Goal: Information Seeking & Learning: Learn about a topic

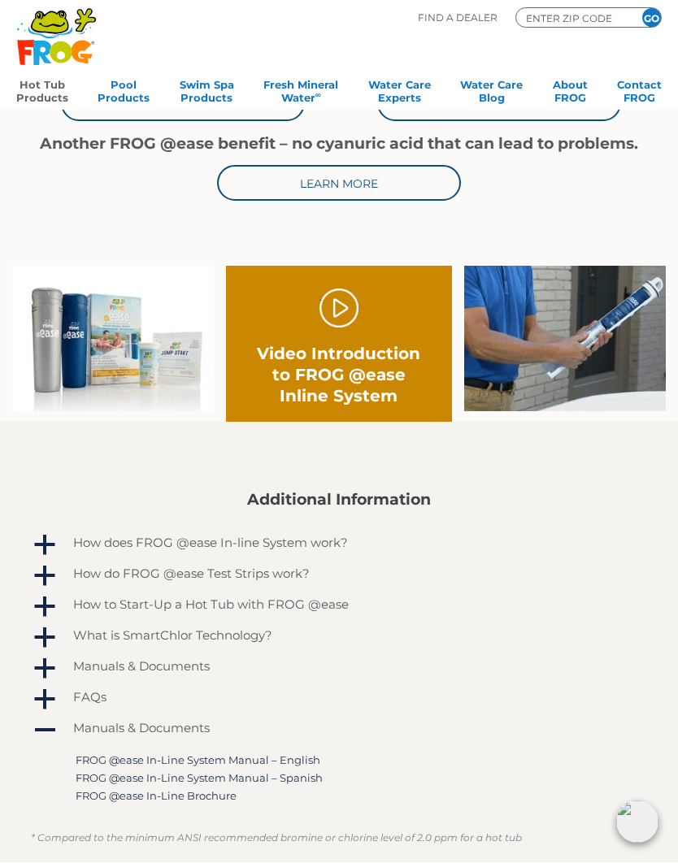
scroll to position [648, 0]
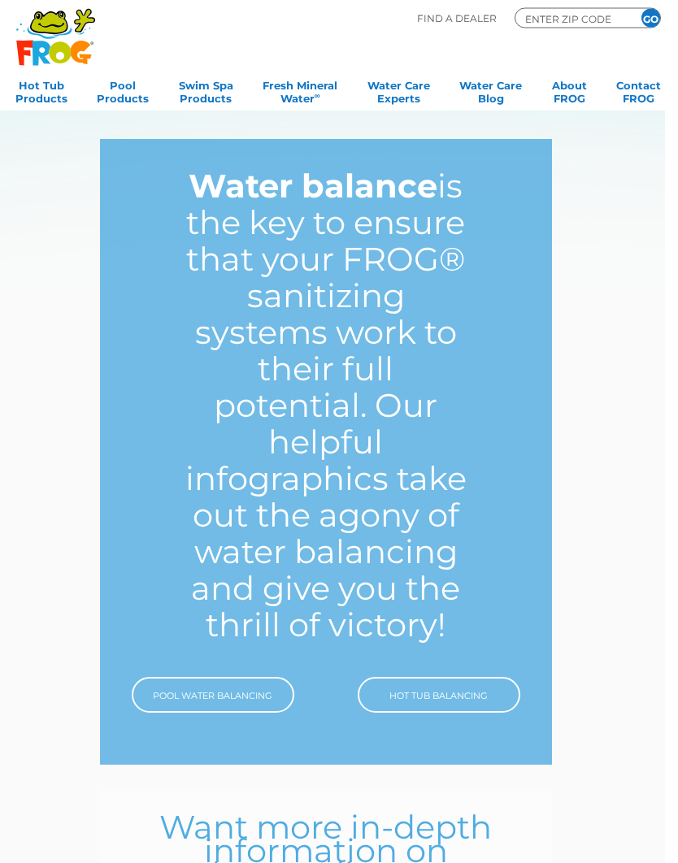
scroll to position [28, 12]
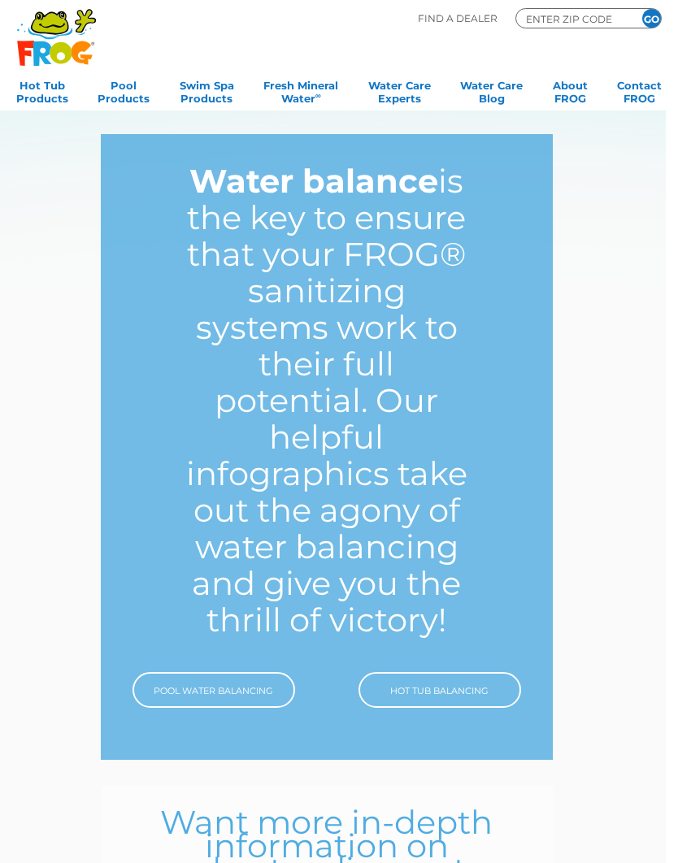
click at [433, 693] on link "Hot Tub Balancing" at bounding box center [440, 690] width 163 height 36
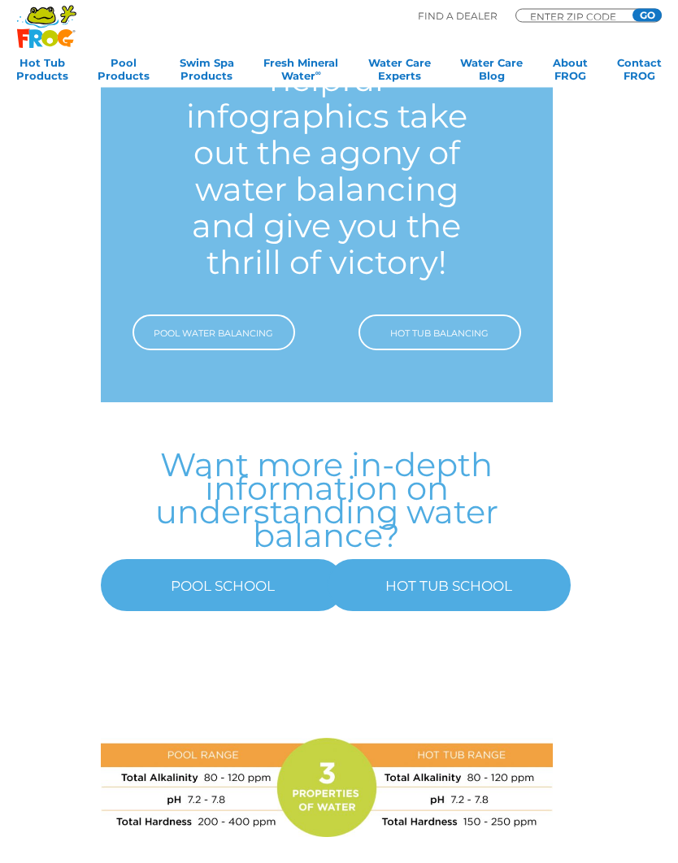
scroll to position [393, 12]
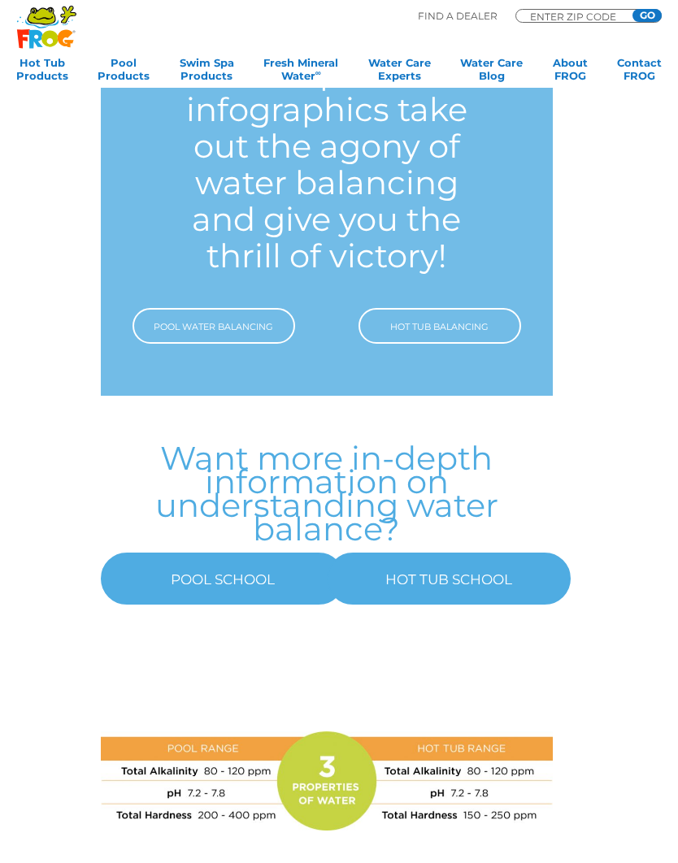
click at [503, 577] on link "HOT TUB SCHOOL" at bounding box center [449, 579] width 244 height 52
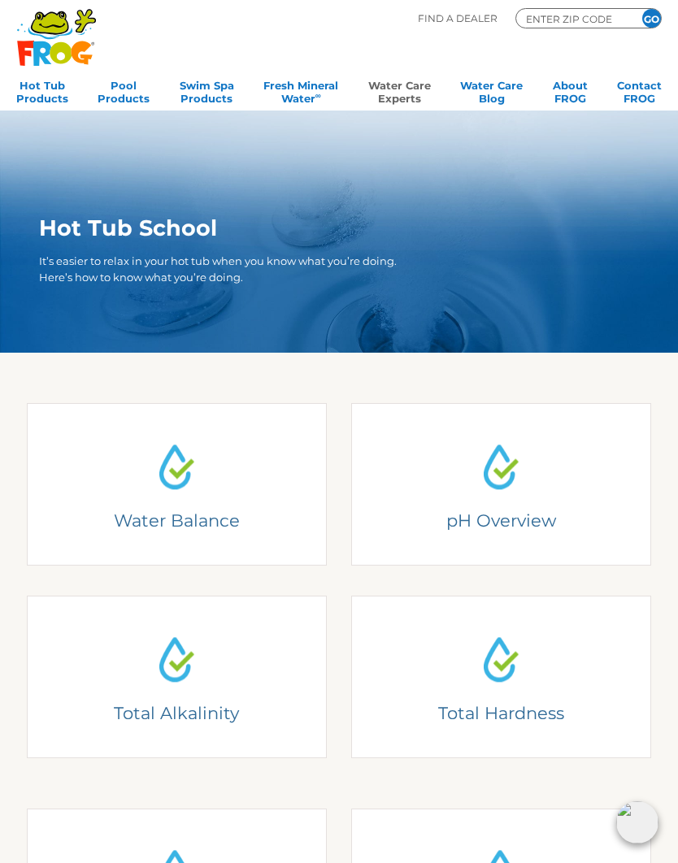
click at [246, 456] on h4 "Understanding Water Balance" at bounding box center [176, 452] width 268 height 22
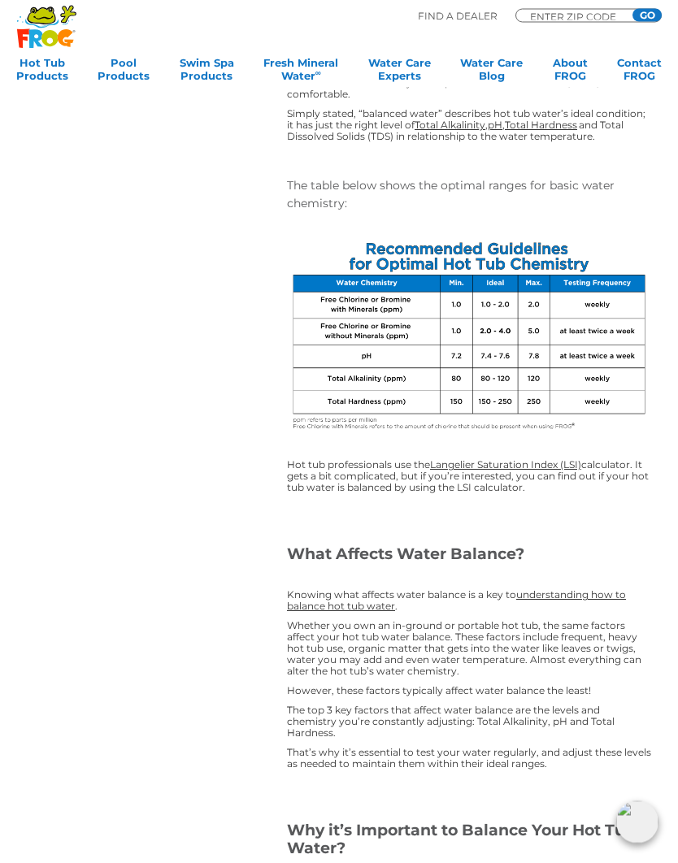
scroll to position [579, 0]
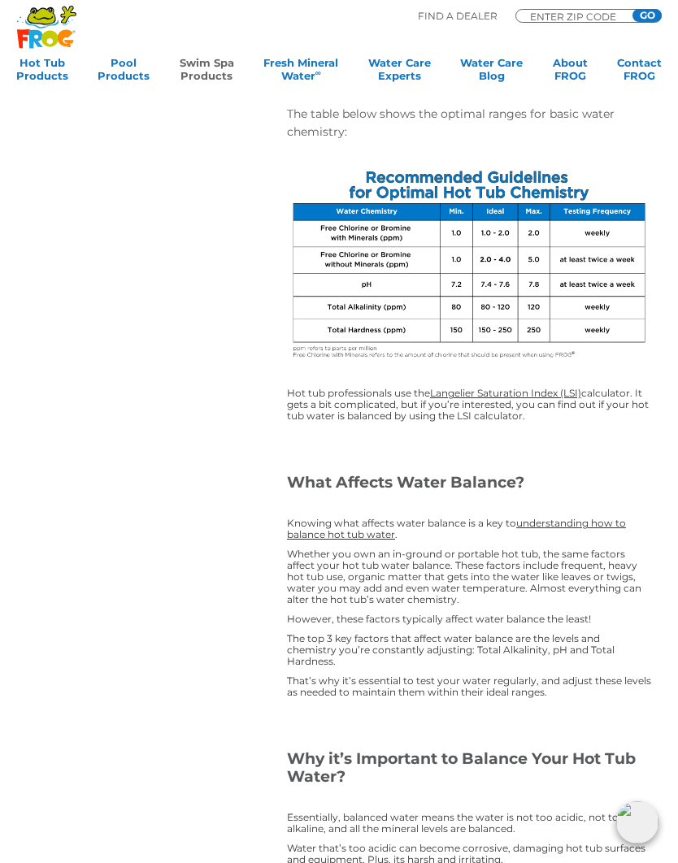
click at [206, 57] on link "Swim Spa Products" at bounding box center [207, 72] width 54 height 33
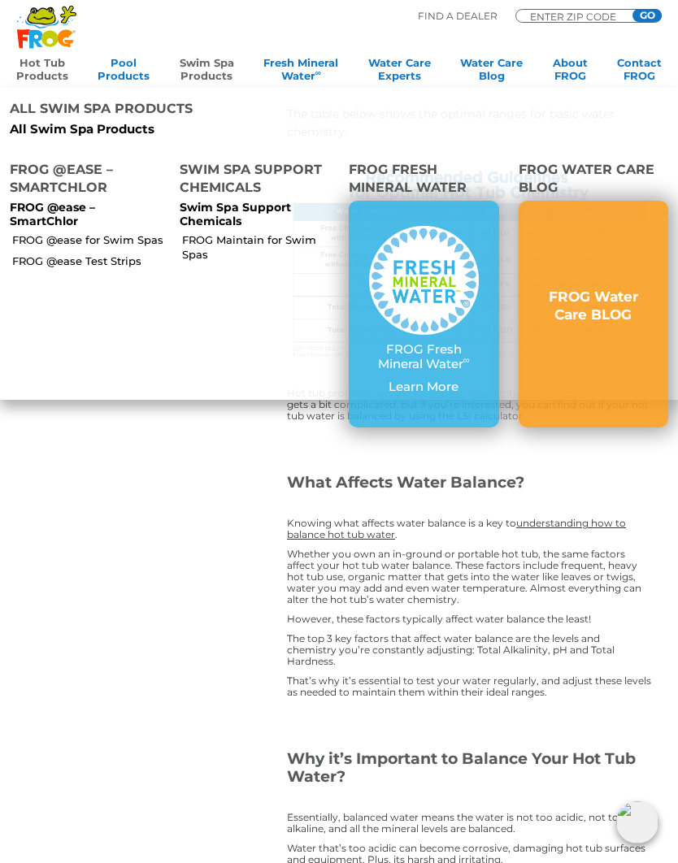
click at [54, 67] on link "Hot Tub Products" at bounding box center [42, 72] width 52 height 33
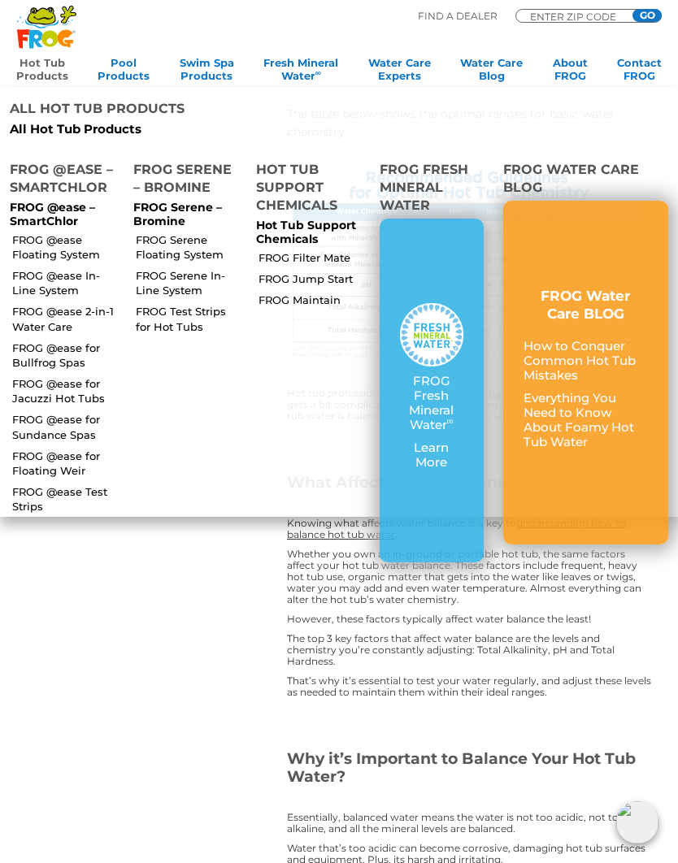
click at [59, 272] on link "FROG @ease In-Line System" at bounding box center [65, 282] width 107 height 29
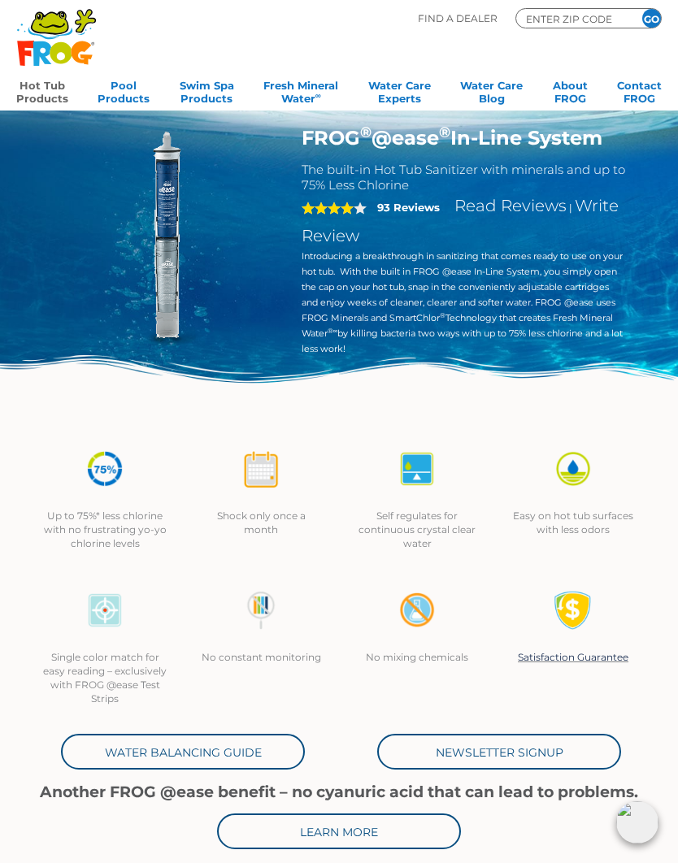
click at [50, 94] on link "Hot Tub Products" at bounding box center [42, 90] width 52 height 33
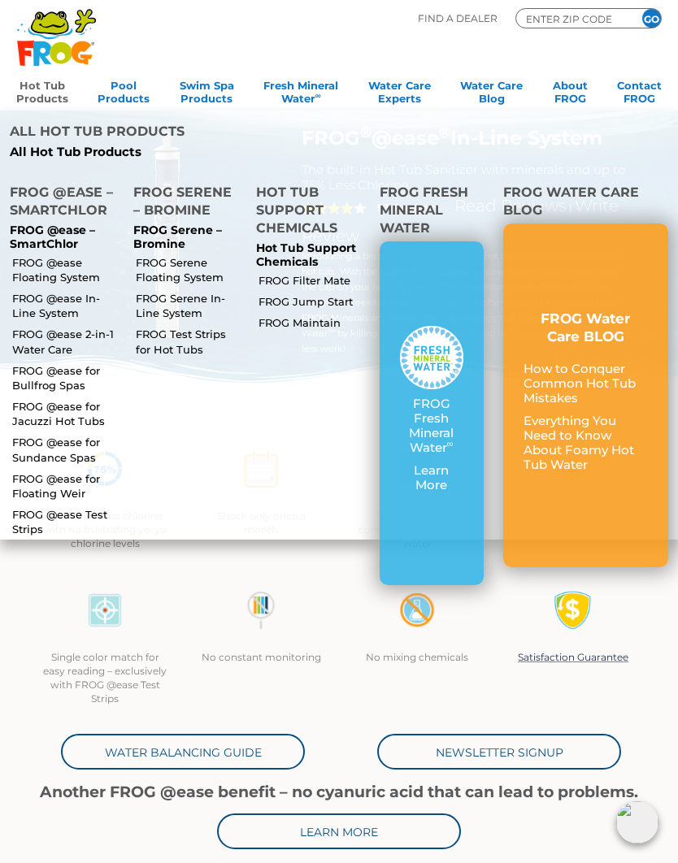
click at [333, 269] on li "FROG Filter Mate" at bounding box center [307, 279] width 115 height 21
click at [324, 278] on link "FROG Filter Mate" at bounding box center [312, 280] width 107 height 15
click at [337, 285] on link "FROG Filter Mate" at bounding box center [312, 280] width 107 height 15
click at [340, 300] on link "FROG Jump Start" at bounding box center [312, 301] width 107 height 15
click at [324, 328] on link "FROG Maintain" at bounding box center [312, 322] width 107 height 15
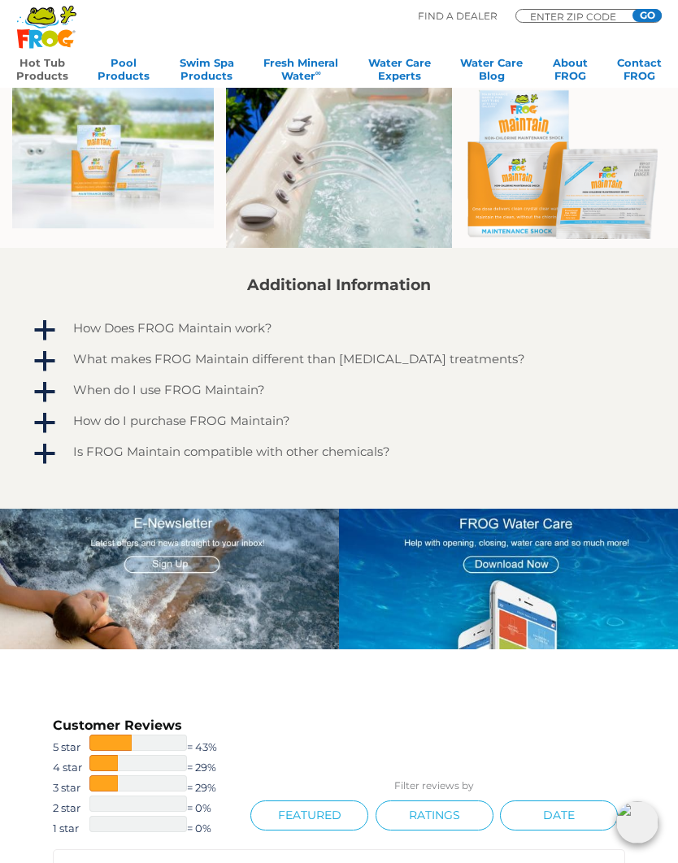
scroll to position [694, 0]
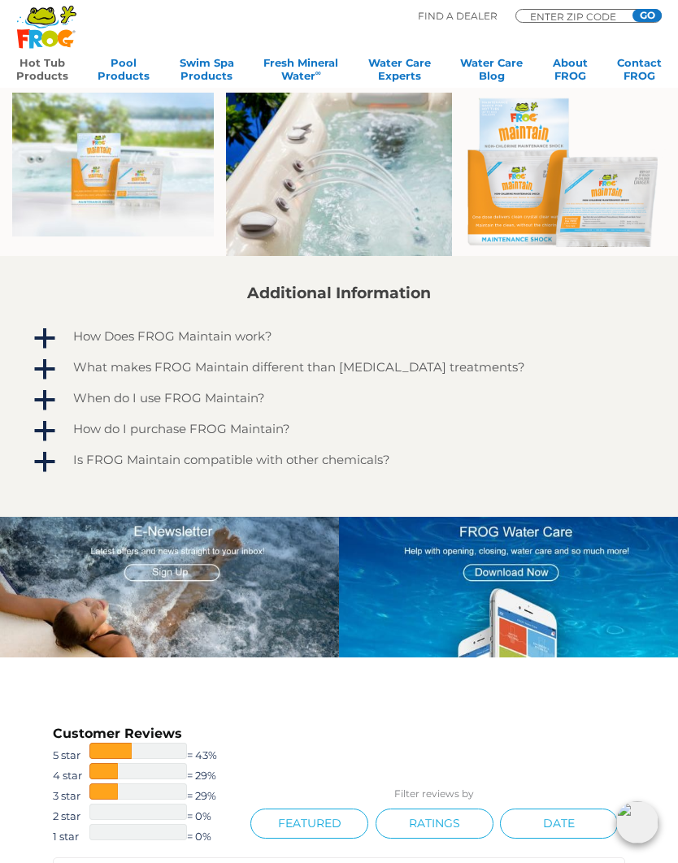
click at [232, 382] on link "a What makes FROG Maintain different than other shock treatments?" at bounding box center [339, 369] width 616 height 26
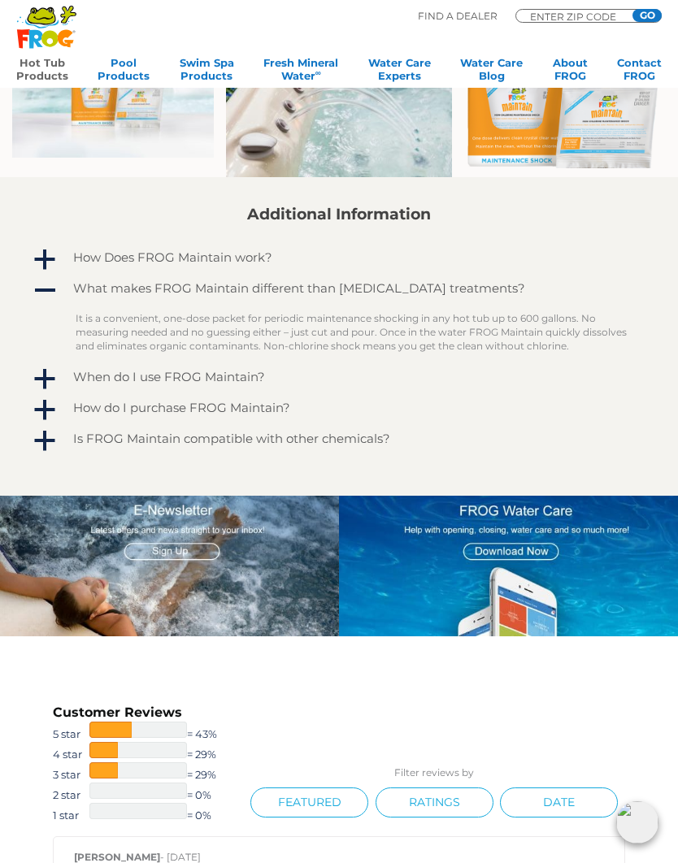
scroll to position [842, 0]
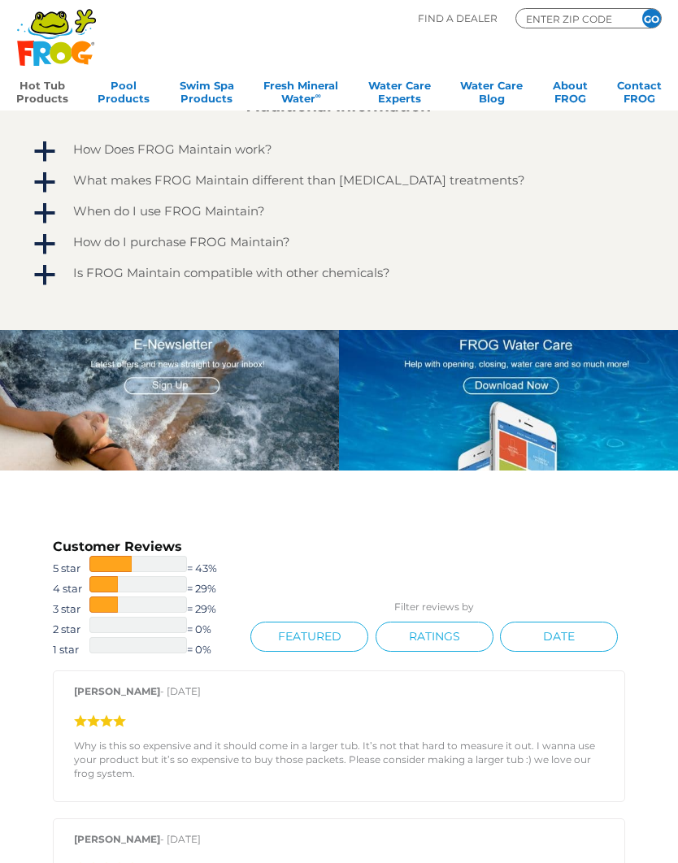
scroll to position [881, 0]
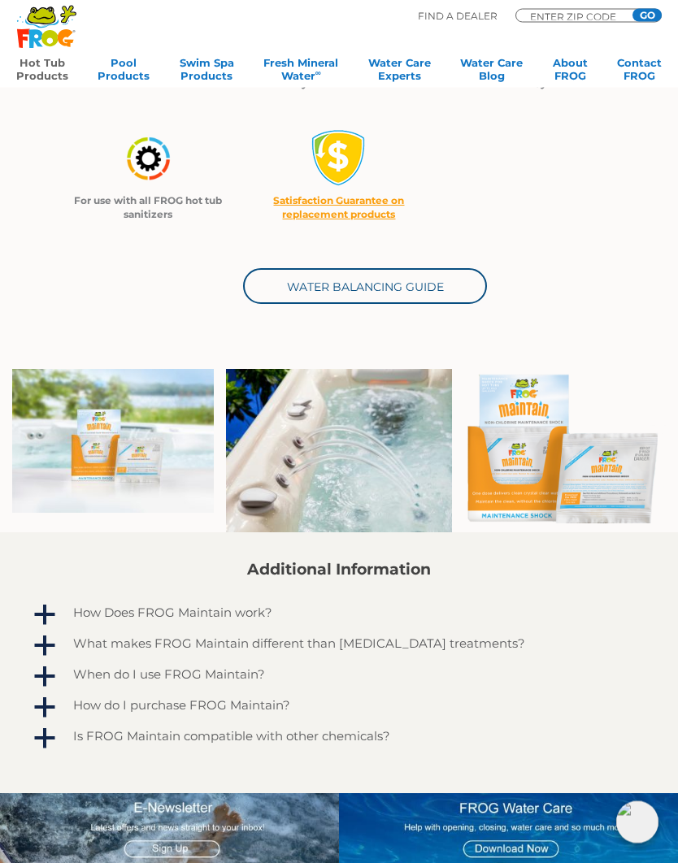
scroll to position [481, 0]
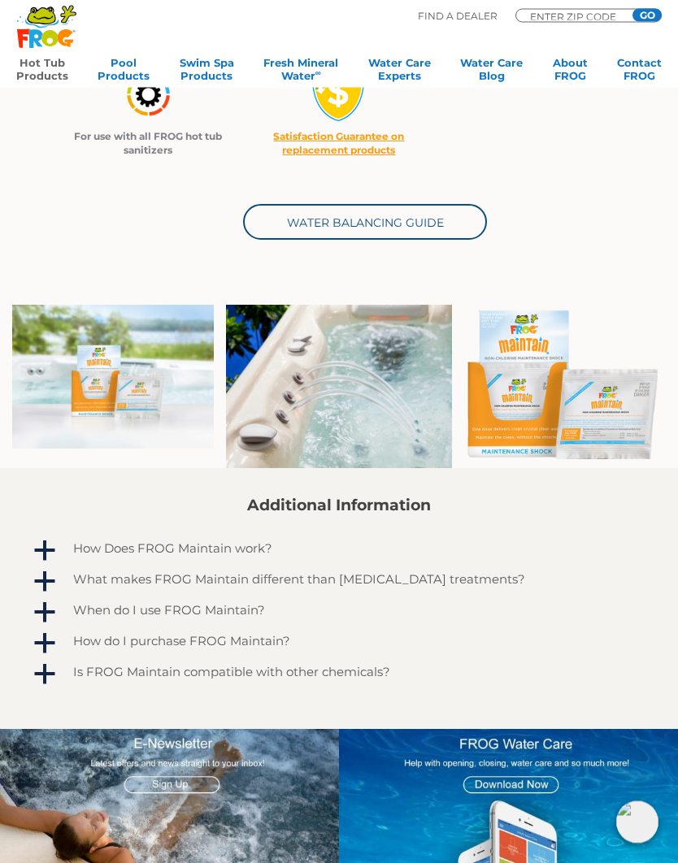
click at [415, 216] on link "Water Balancing Guide" at bounding box center [365, 223] width 244 height 36
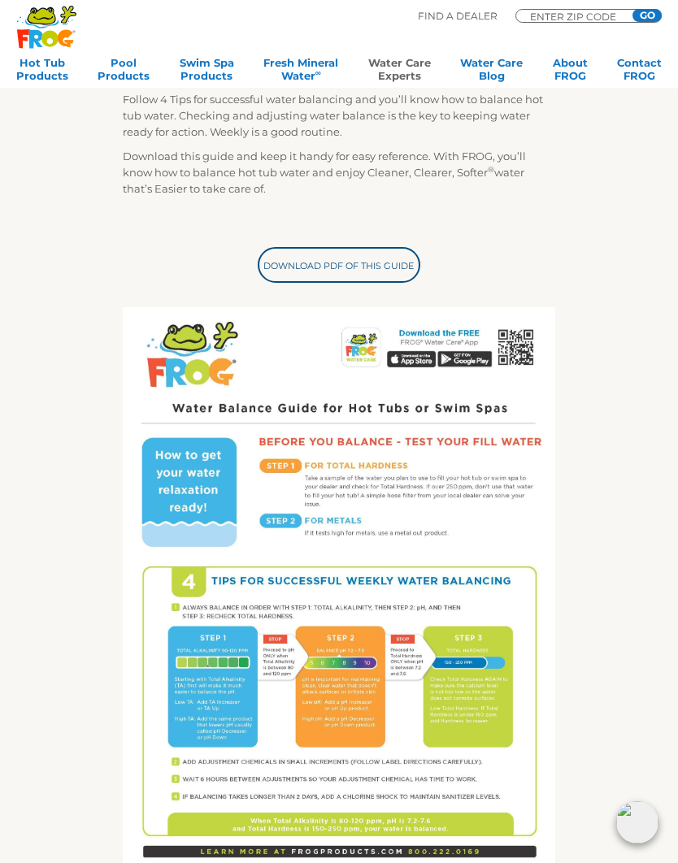
scroll to position [324, 0]
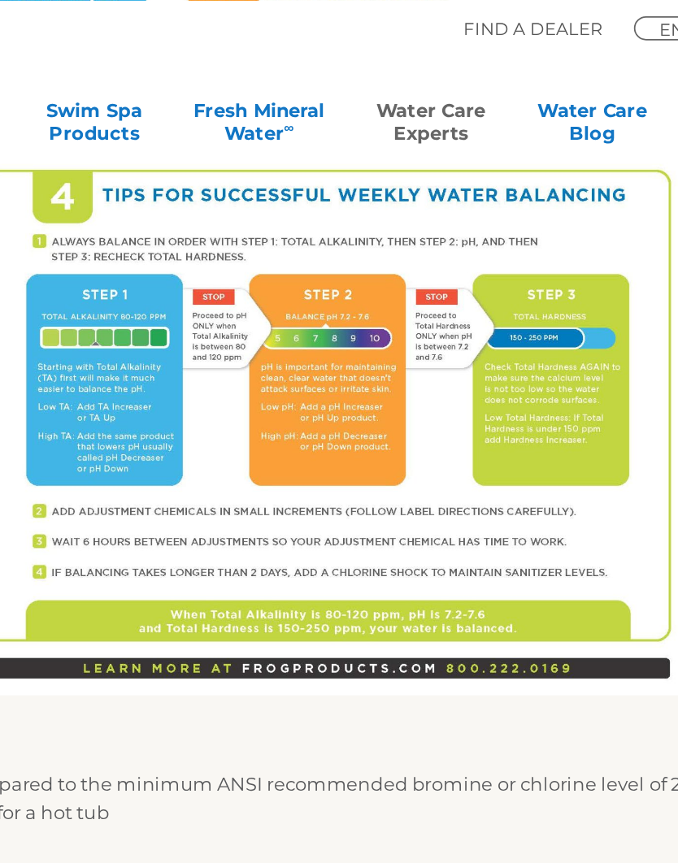
scroll to position [759, 0]
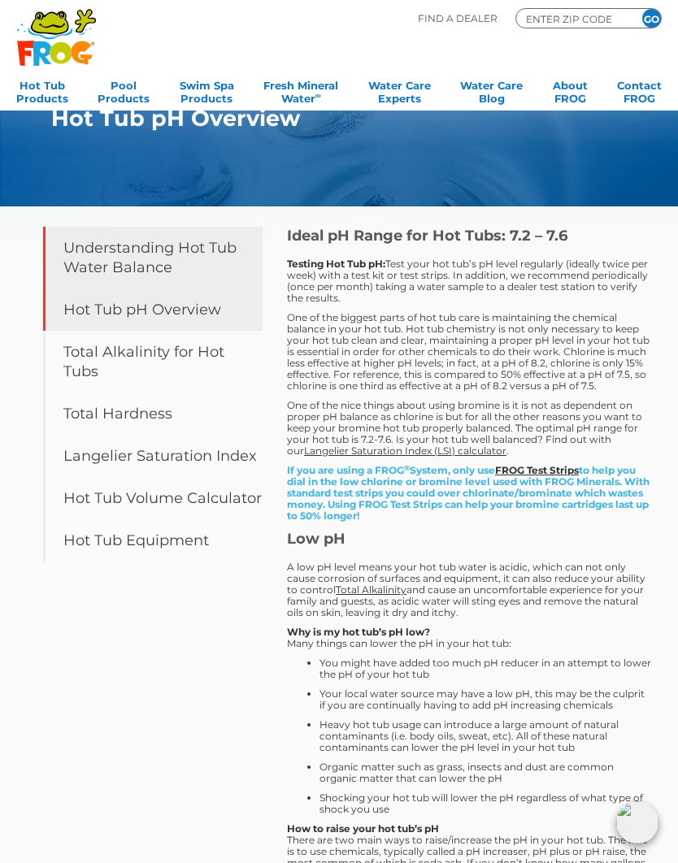
click at [94, 259] on link "Understanding Hot Tub Water Balance" at bounding box center [153, 258] width 220 height 62
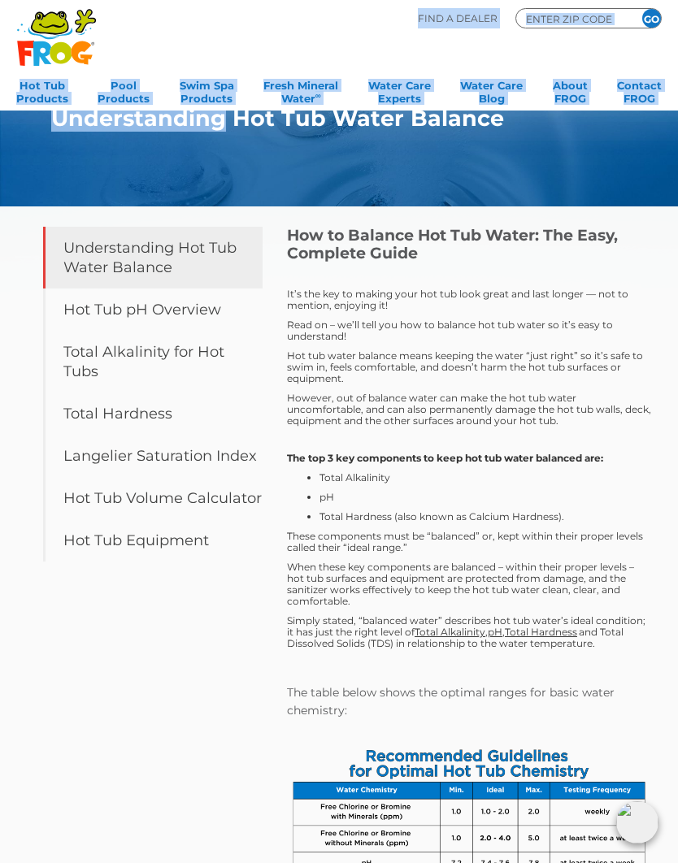
click at [624, 672] on div at bounding box center [469, 663] width 364 height 26
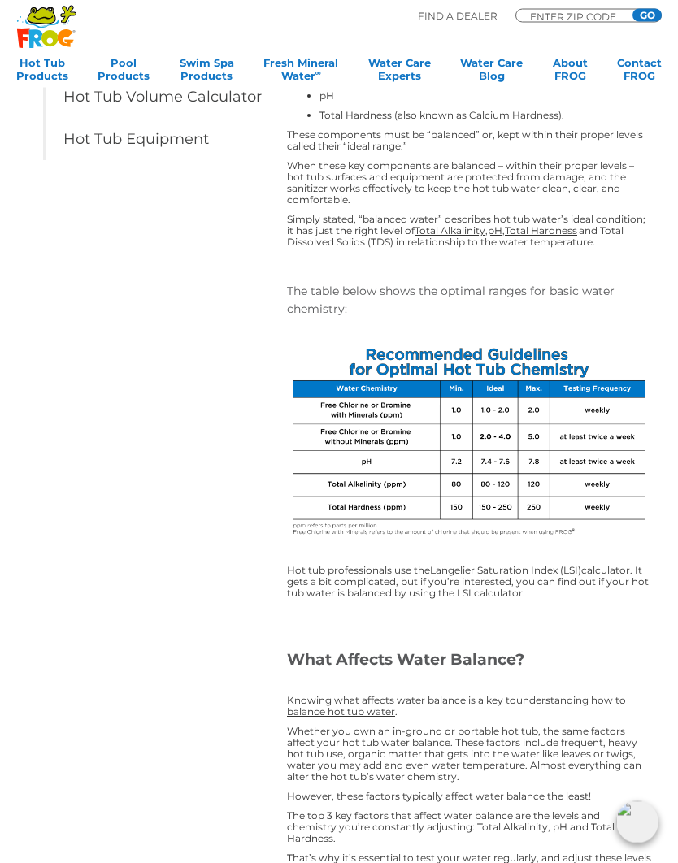
scroll to position [402, 0]
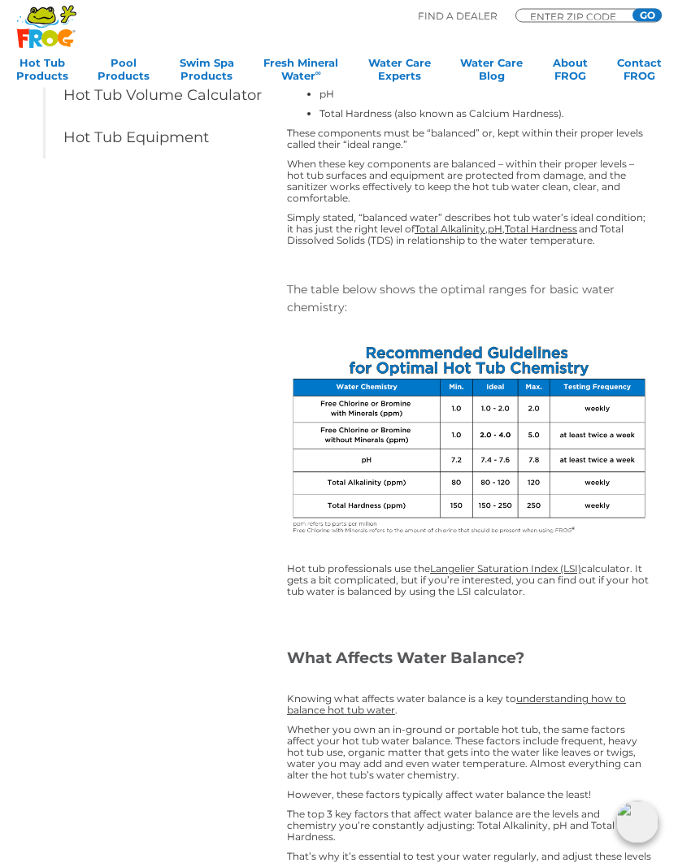
click at [603, 702] on link "understanding how to balance hot tub water" at bounding box center [456, 706] width 339 height 24
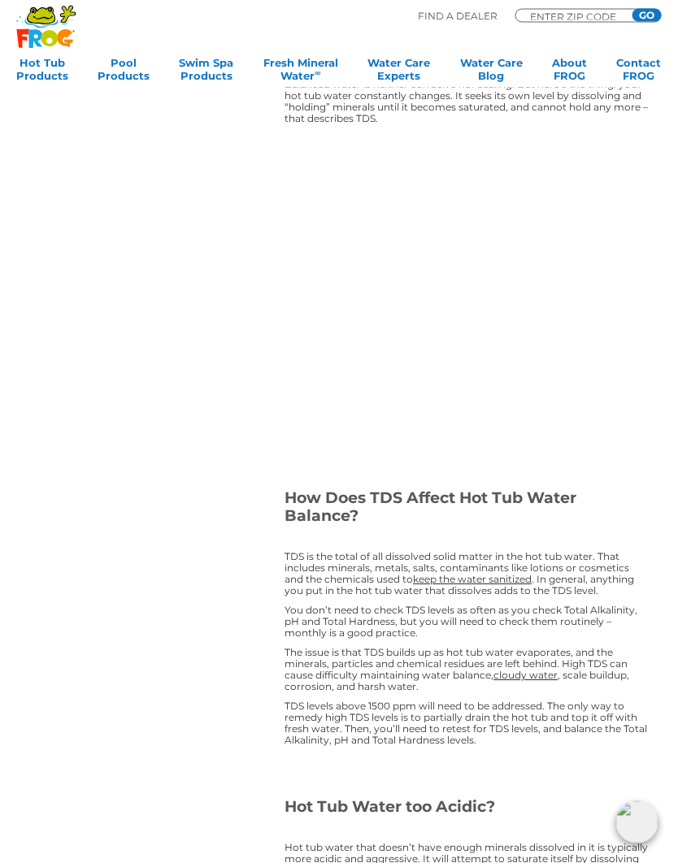
scroll to position [1404, 2]
click at [129, 75] on link "Pool Products" at bounding box center [124, 72] width 52 height 33
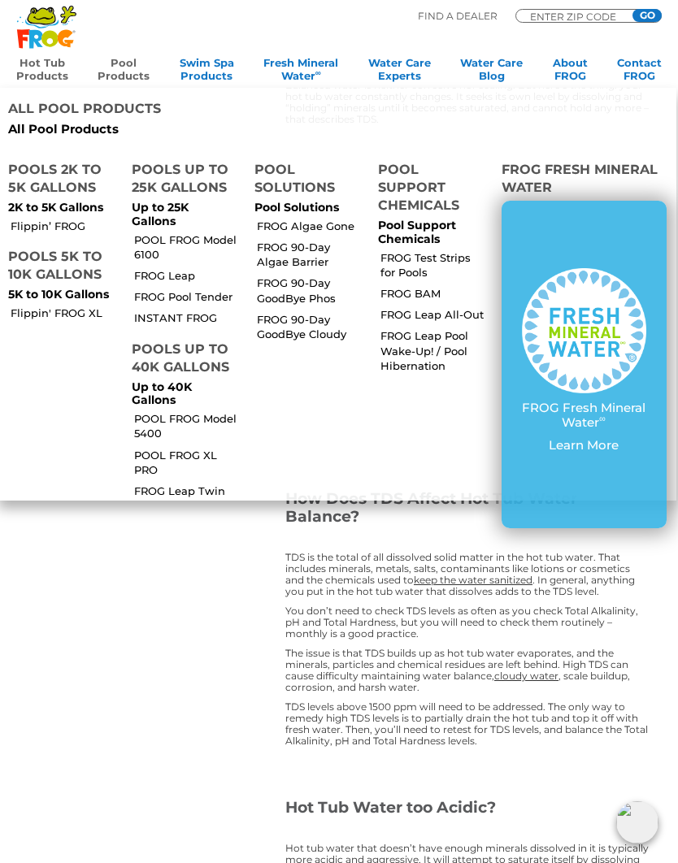
click at [53, 67] on link "Hot Tub Products" at bounding box center [42, 72] width 52 height 33
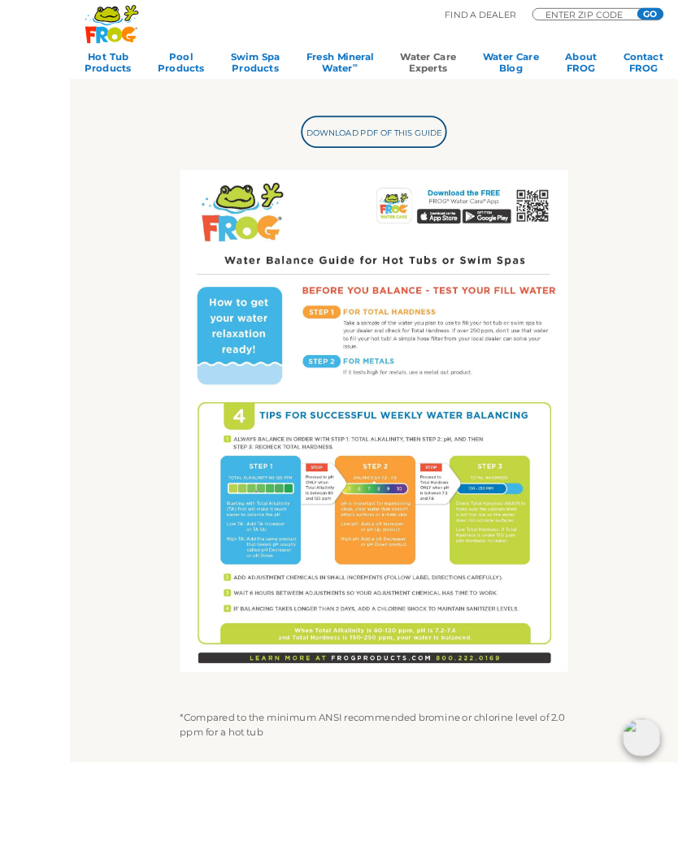
scroll to position [559, 0]
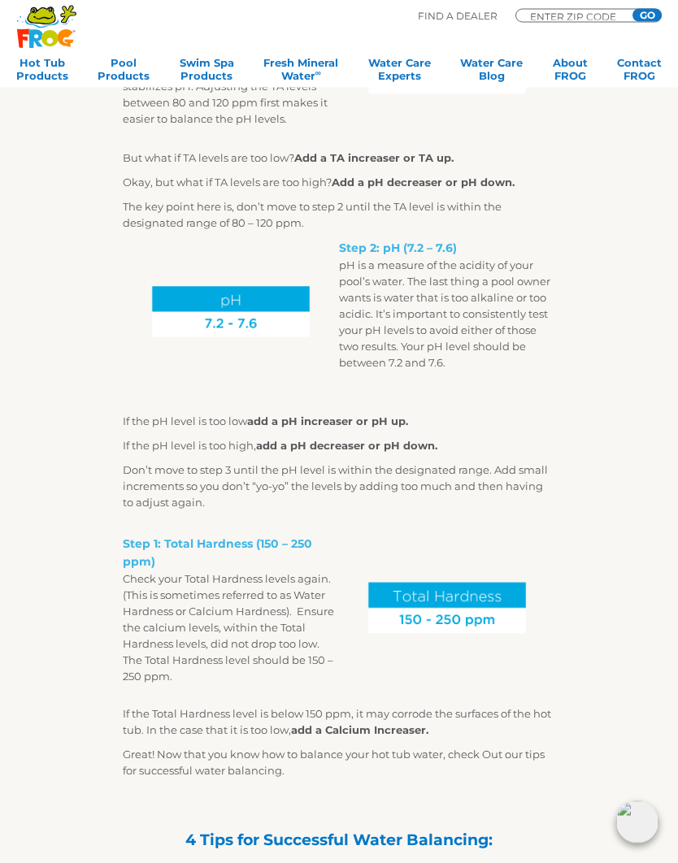
scroll to position [1064, 0]
click at [354, 426] on strong "add a pH increaser or pH up." at bounding box center [327, 421] width 161 height 13
click at [361, 421] on strong "add a pH increaser or pH up." at bounding box center [327, 421] width 161 height 13
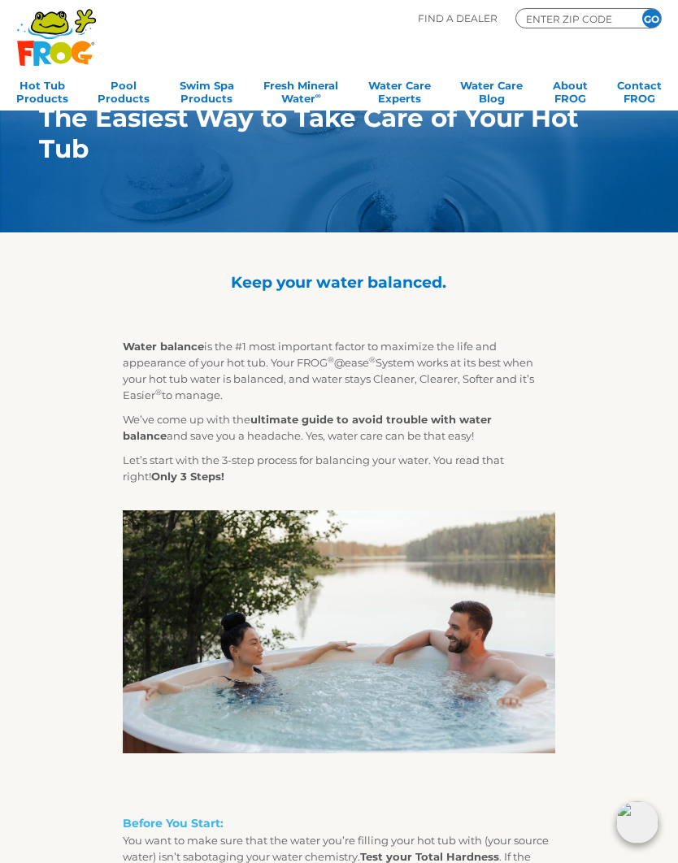
scroll to position [2, 0]
